Goal: Use online tool/utility: Use online tool/utility

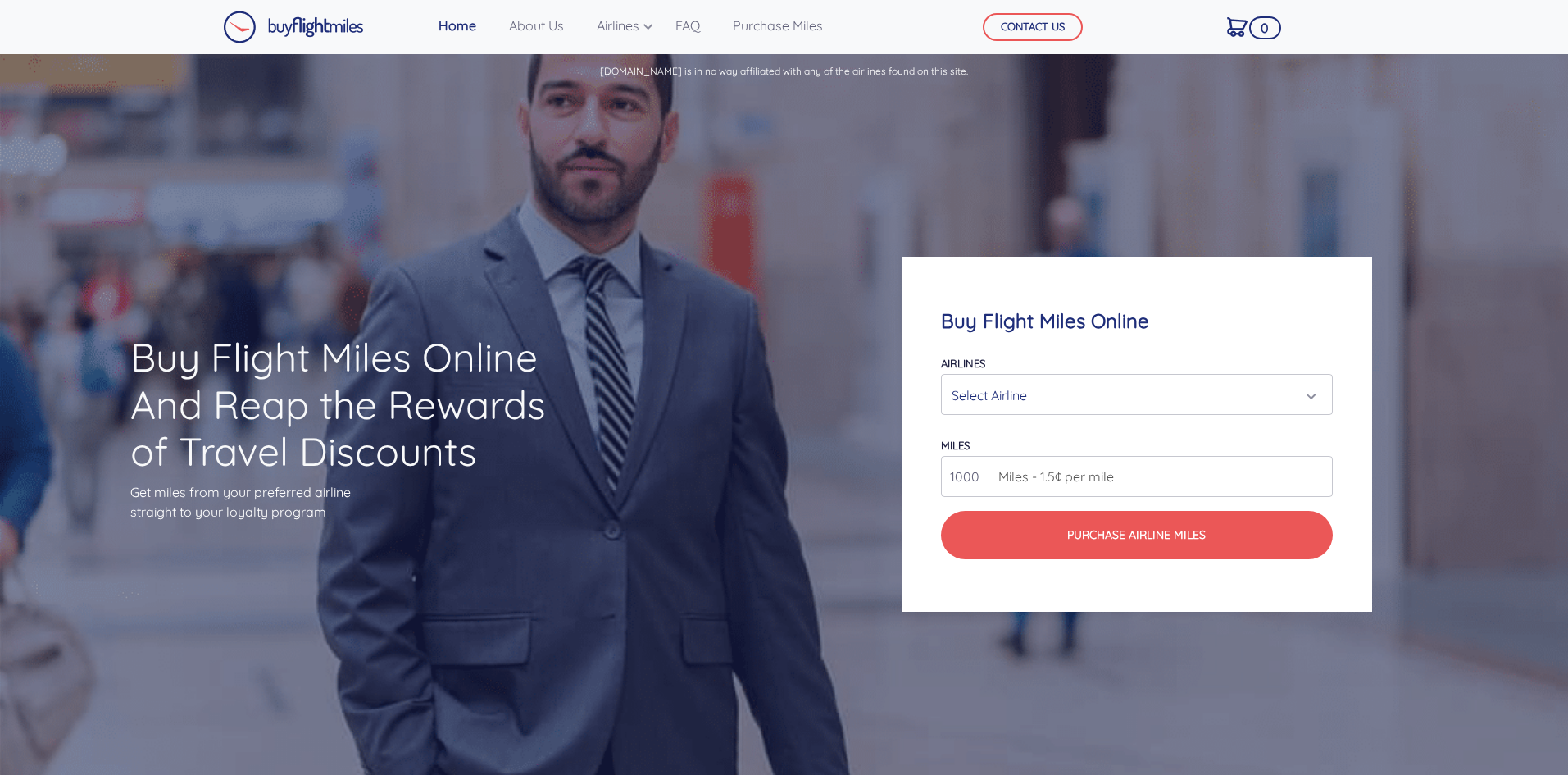
click at [1271, 387] on div "Select Airline" at bounding box center [1132, 395] width 360 height 32
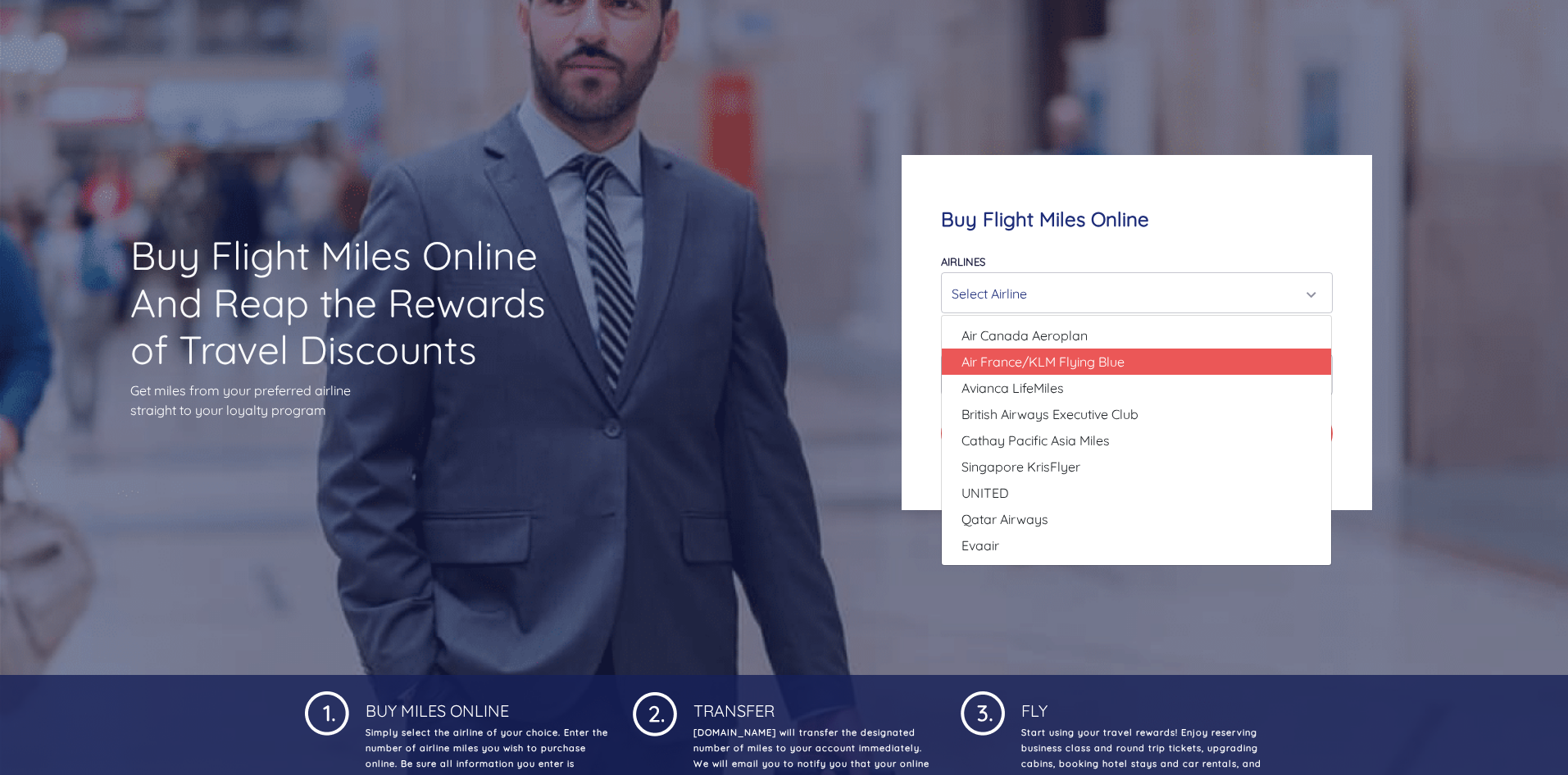
scroll to position [82, 0]
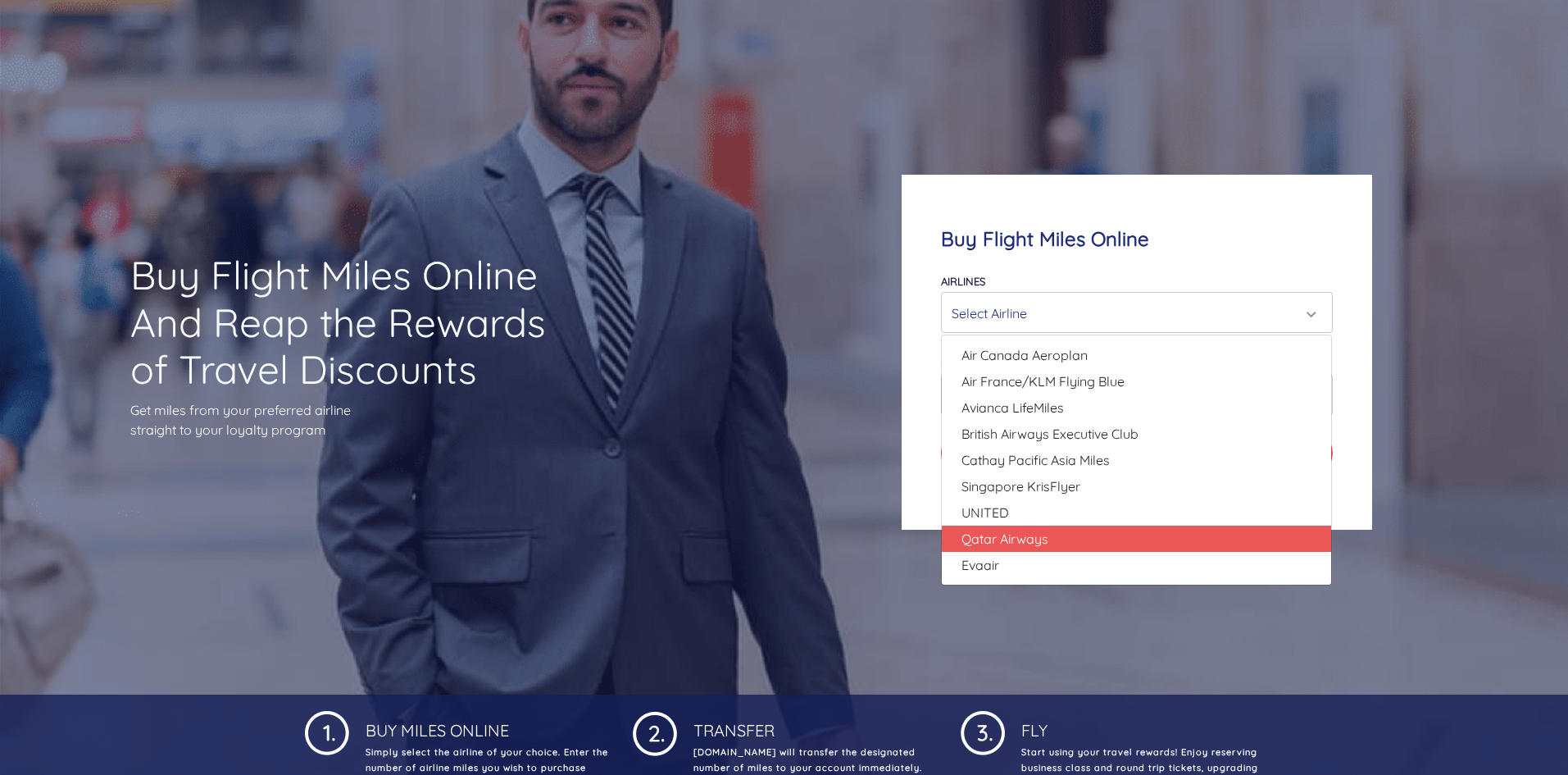
click at [1107, 531] on link "Qatar Airways" at bounding box center [1136, 538] width 390 height 26
select select "Qatar Airways"
type input "10000"
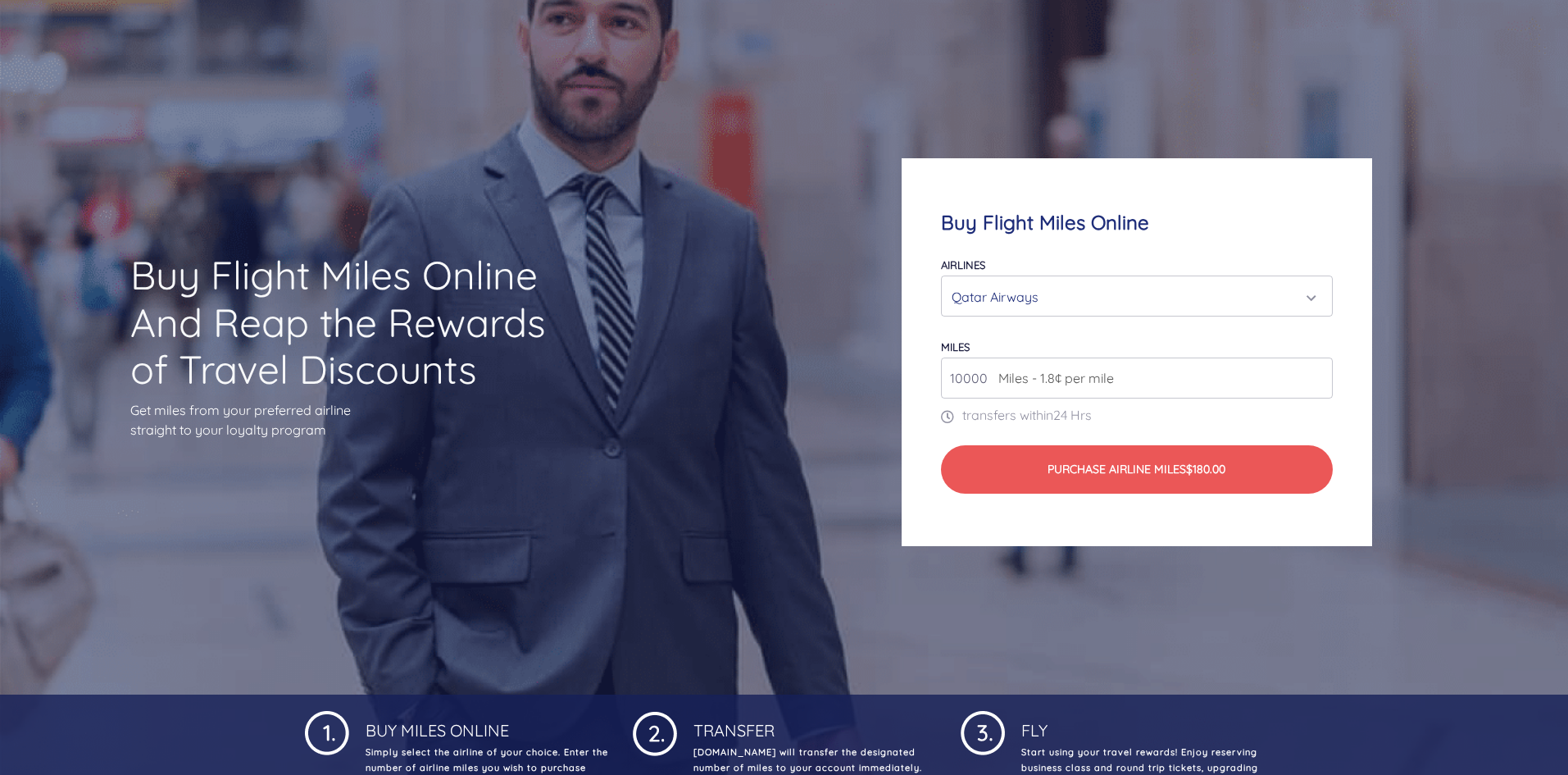
click at [981, 392] on input "10000" at bounding box center [1136, 378] width 391 height 41
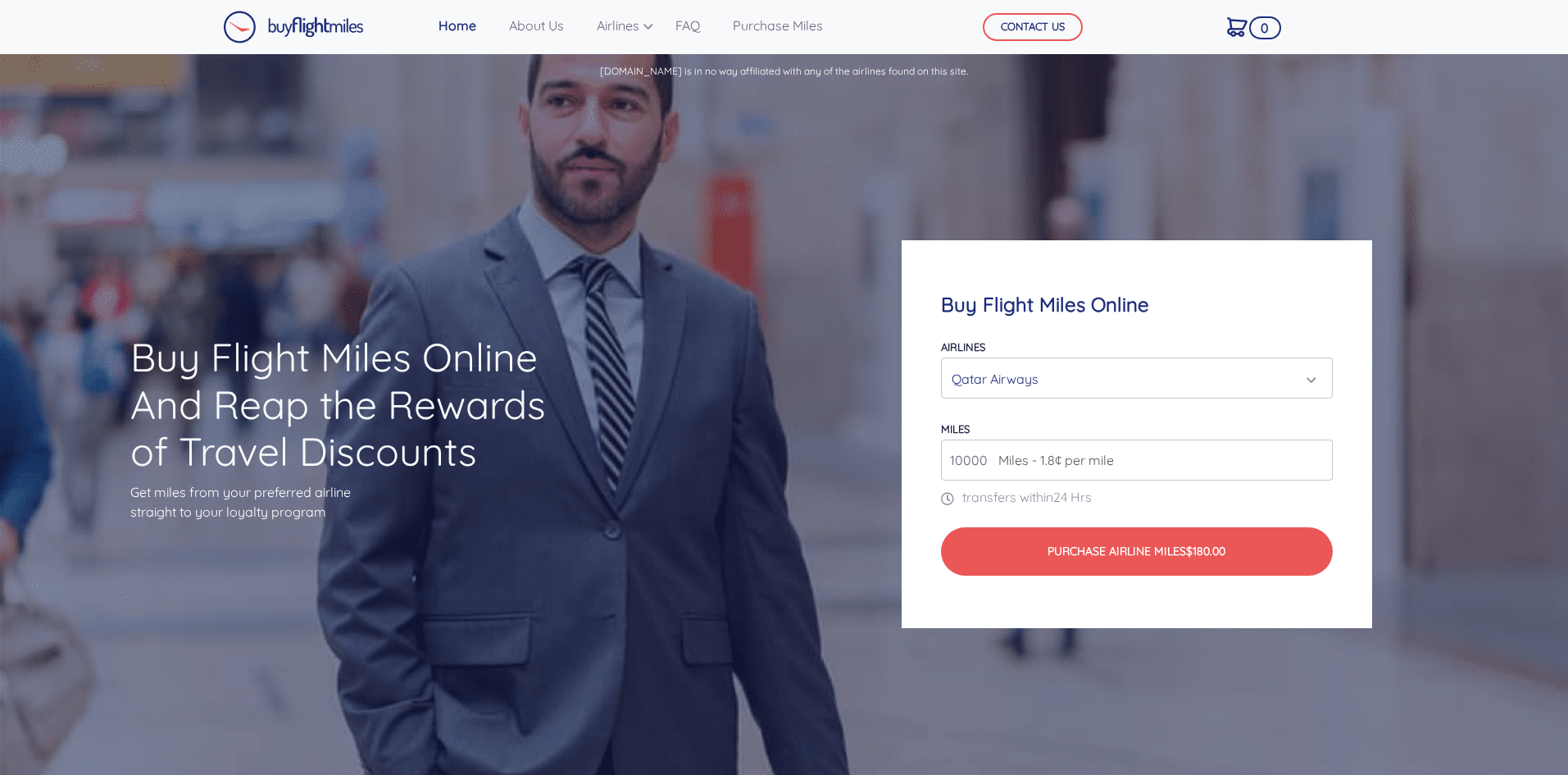
click at [983, 463] on input "10000" at bounding box center [1136, 460] width 391 height 41
click at [1299, 463] on input "152000" at bounding box center [1136, 460] width 391 height 41
click at [1315, 465] on input "151000" at bounding box center [1136, 460] width 391 height 41
click at [1315, 466] on input "150000" at bounding box center [1136, 460] width 391 height 41
click at [1315, 463] on input "149000" at bounding box center [1136, 460] width 391 height 41
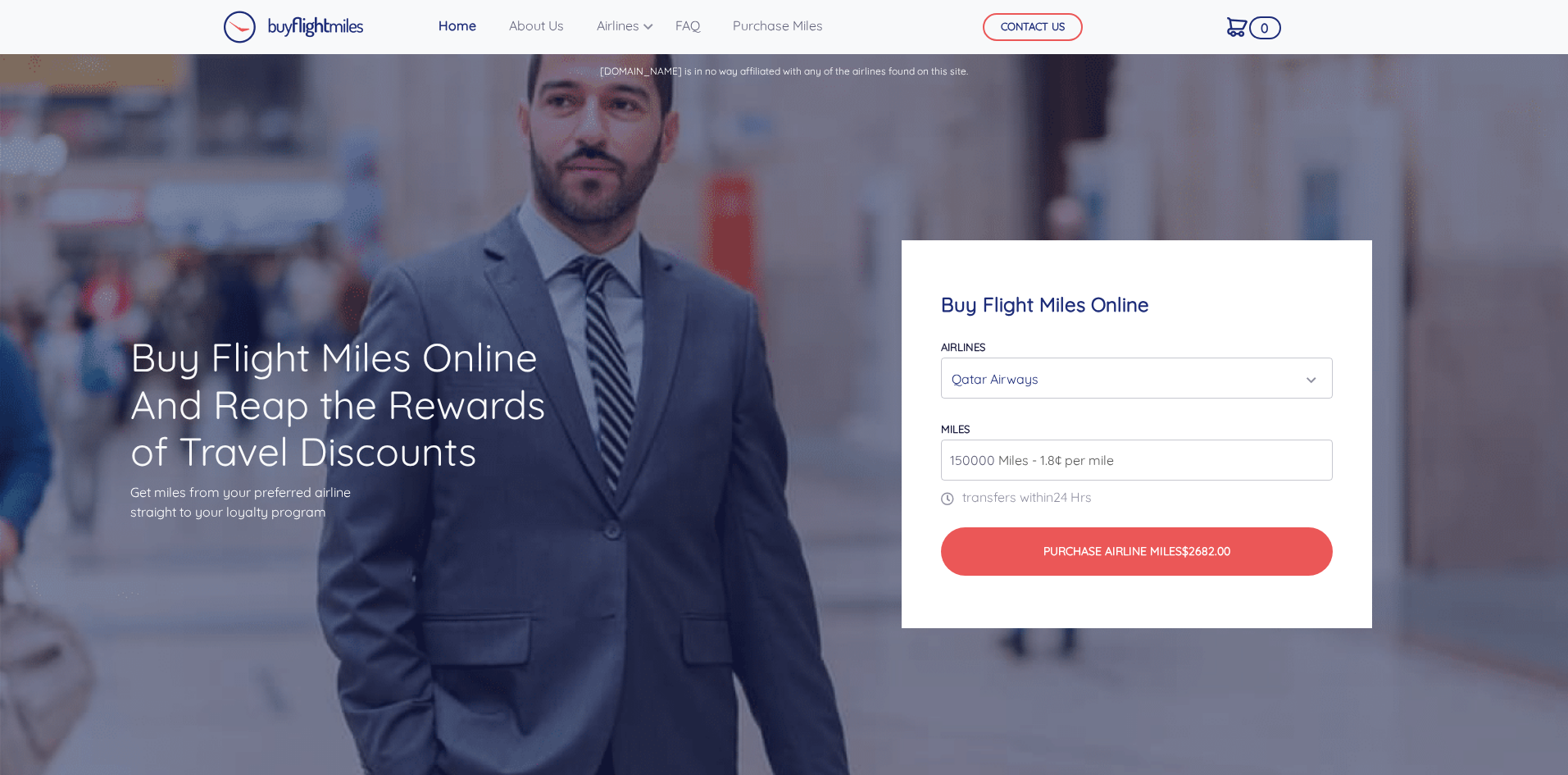
click at [1315, 458] on input "150000" at bounding box center [1136, 460] width 391 height 41
click at [1320, 452] on input "151000" at bounding box center [1136, 460] width 391 height 41
click at [1320, 452] on input "152000" at bounding box center [1136, 460] width 391 height 41
click at [1320, 452] on input "153000" at bounding box center [1136, 460] width 391 height 41
click at [1320, 452] on input "154000" at bounding box center [1136, 460] width 391 height 41
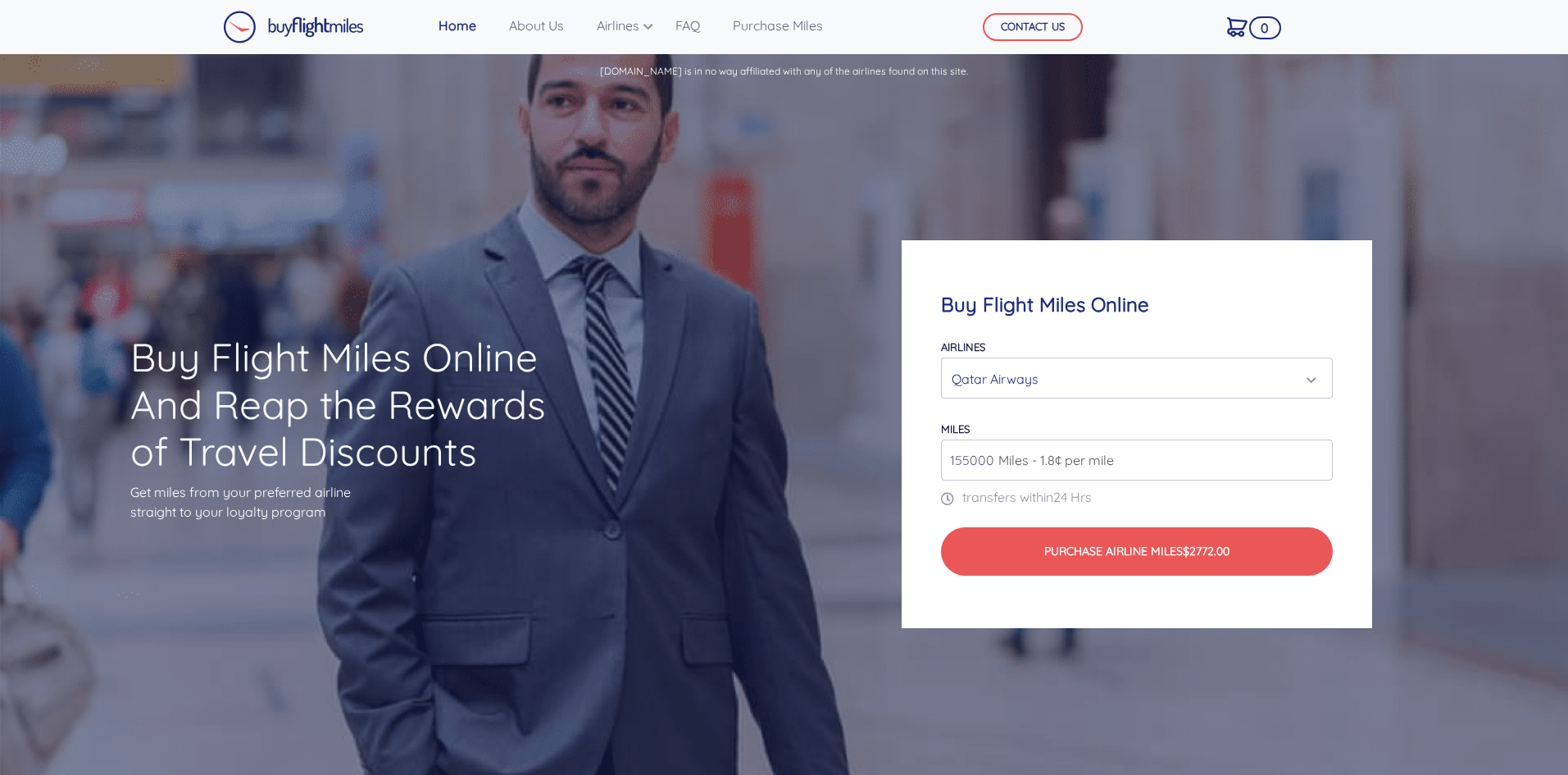
click at [1320, 452] on input "155000" at bounding box center [1136, 460] width 391 height 41
click at [1320, 452] on input "156000" at bounding box center [1136, 460] width 391 height 41
click at [1320, 452] on input "157000" at bounding box center [1136, 460] width 391 height 41
click at [1320, 452] on input "158000" at bounding box center [1136, 460] width 391 height 41
click at [1320, 452] on input "159000" at bounding box center [1136, 460] width 391 height 41
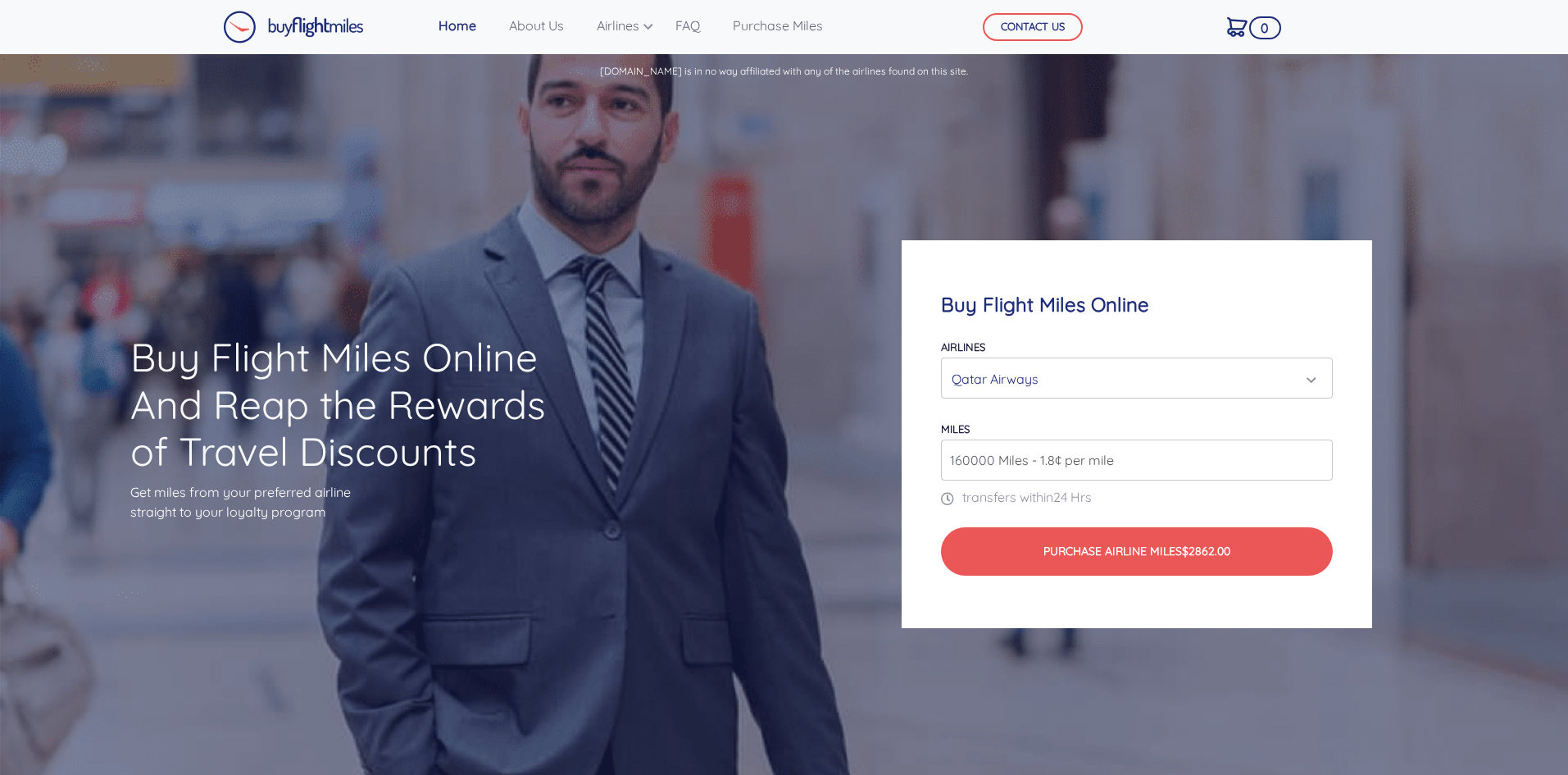
click at [1320, 452] on input "160000" at bounding box center [1136, 460] width 391 height 41
click at [1320, 452] on input "161000" at bounding box center [1136, 460] width 391 height 41
click at [1320, 452] on input "162000" at bounding box center [1136, 460] width 391 height 41
type input "183000"
click at [1320, 452] on input "183000" at bounding box center [1136, 460] width 391 height 41
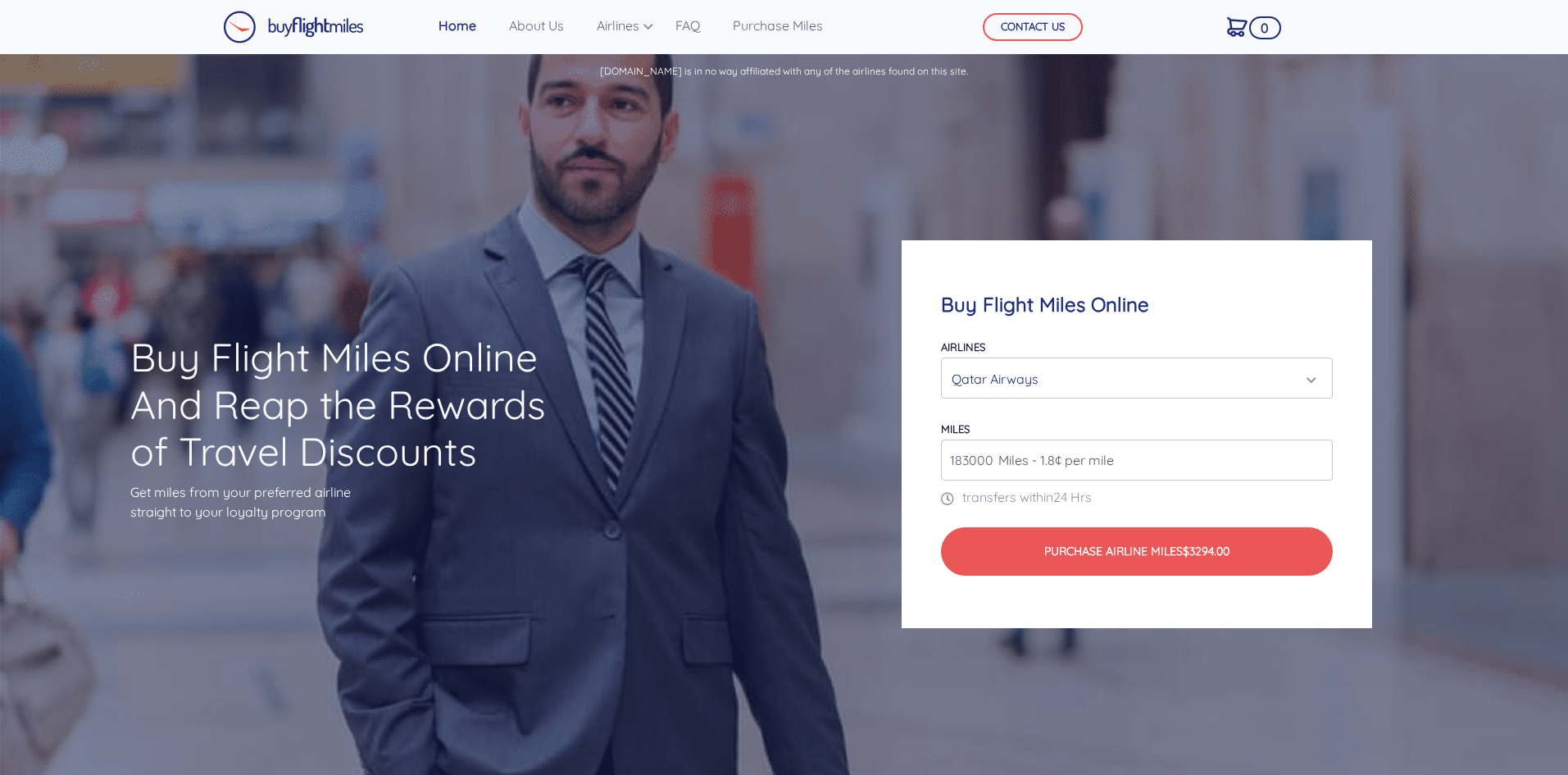
click at [1319, 450] on input "183000" at bounding box center [1136, 460] width 391 height 41
